Goal: Find specific page/section: Find specific page/section

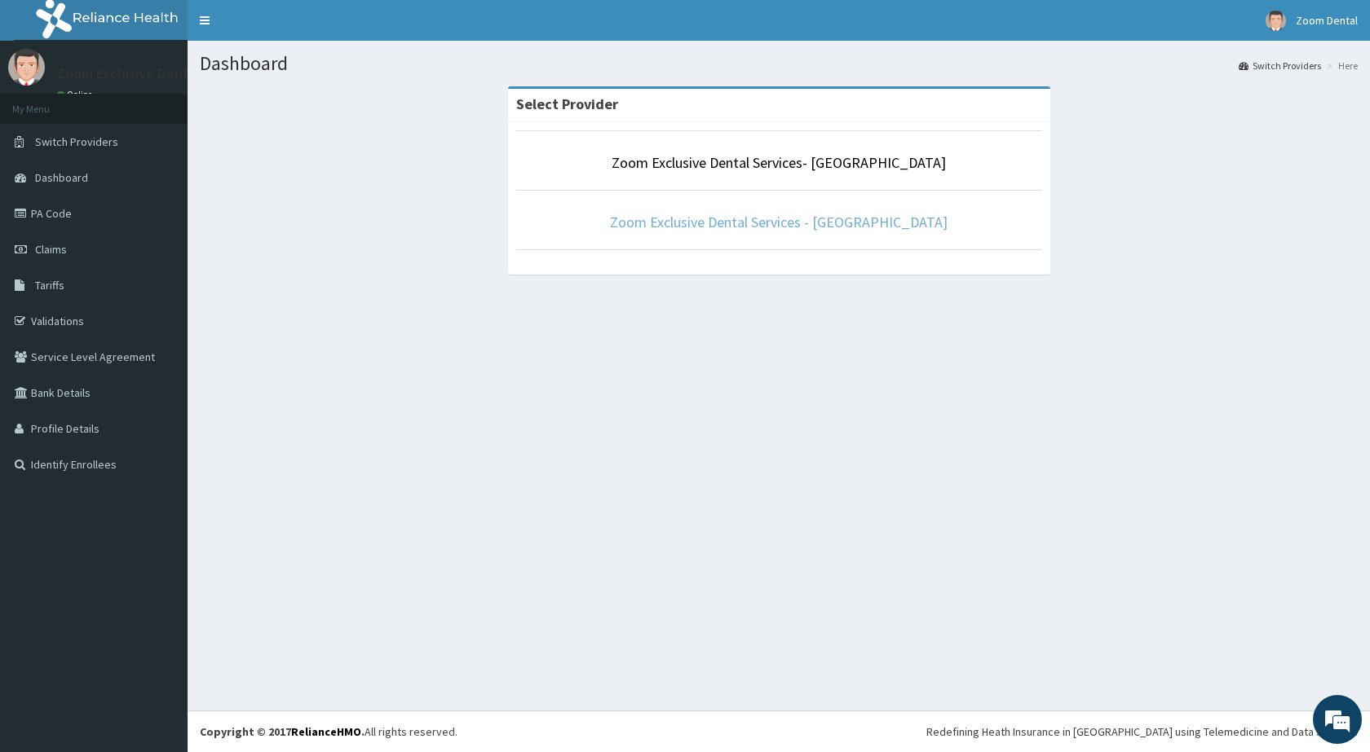
click at [793, 229] on link "Zoom Exclusive Dental Services - [GEOGRAPHIC_DATA]" at bounding box center [779, 222] width 338 height 19
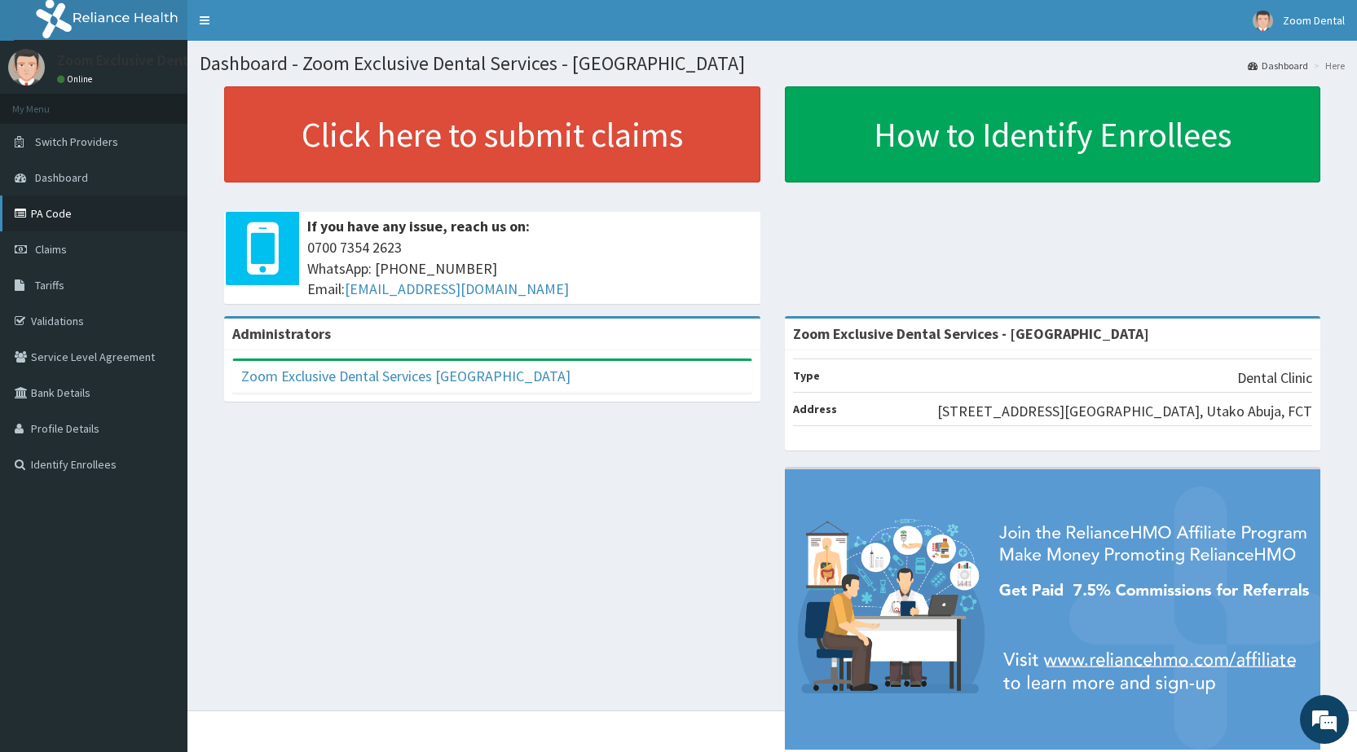
click at [86, 216] on link "PA Code" at bounding box center [94, 214] width 188 height 36
